Goal: Book appointment/travel/reservation

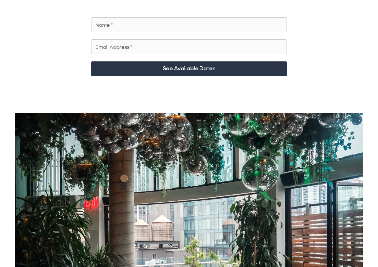
scroll to position [59, 0]
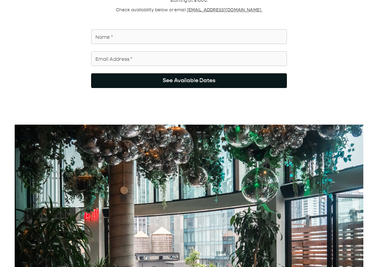
click at [144, 73] on button "See Available Dates" at bounding box center [189, 80] width 196 height 15
click at [175, 73] on button "See Available Dates" at bounding box center [189, 80] width 196 height 15
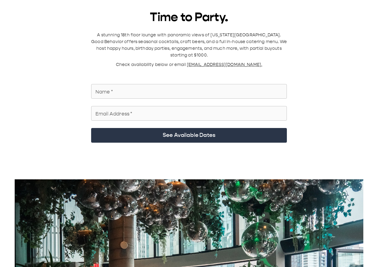
scroll to position [0, 0]
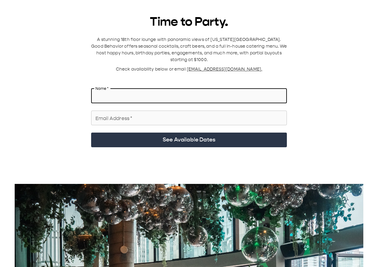
click at [166, 46] on input "Name   *" at bounding box center [189, 95] width 196 height 17
type input "***"
click at [164, 46] on input "Email Address   *" at bounding box center [189, 117] width 196 height 17
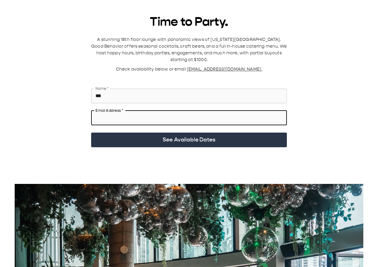
type input "**********"
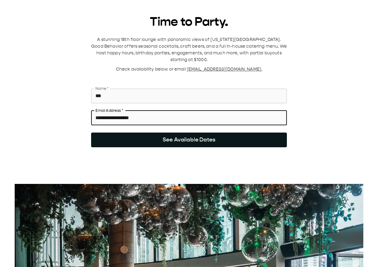
click at [172, 46] on button "See Available Dates" at bounding box center [189, 140] width 196 height 15
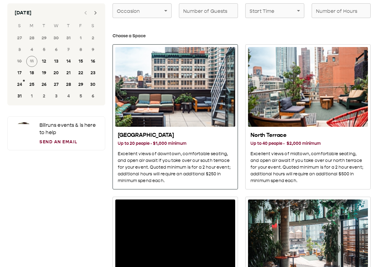
scroll to position [28, 0]
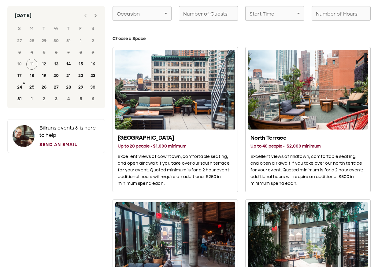
click at [95, 17] on icon "Next month" at bounding box center [95, 16] width 2 height 4
click at [81, 46] on button "26" at bounding box center [80, 75] width 11 height 11
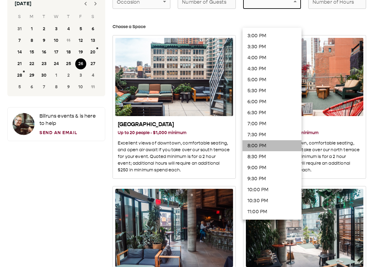
click at [265, 46] on li "8:00 PM" at bounding box center [272, 145] width 59 height 11
type input "*******"
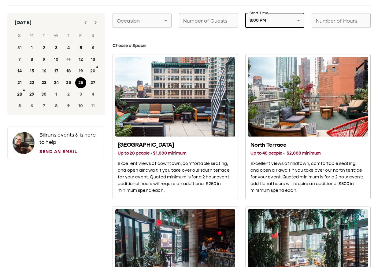
click at [242, 46] on div "North Terrace Up to 40 people · $2,000 minimum Excellent views of midtown, comf…" at bounding box center [304, 123] width 133 height 153
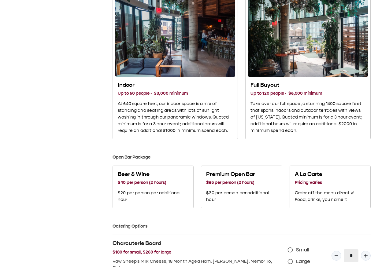
scroll to position [0, 0]
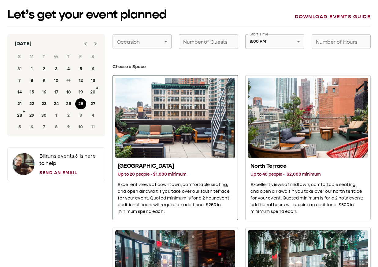
click at [174, 46] on div "South Terrace" at bounding box center [175, 118] width 120 height 80
click at [305, 16] on link "Download events guide" at bounding box center [333, 17] width 76 height 6
